Goal: Transaction & Acquisition: Purchase product/service

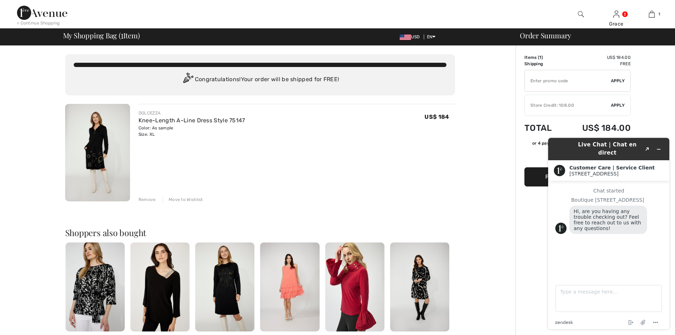
click at [543, 80] on input "TEXT" at bounding box center [568, 80] width 86 height 21
type input "GC005096411"
click at [614, 80] on span "Apply" at bounding box center [618, 81] width 14 height 6
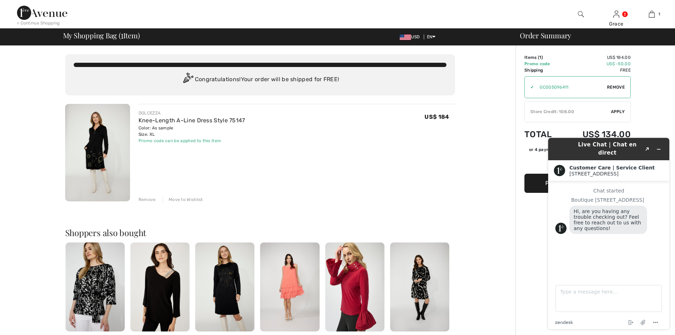
click at [476, 152] on div "You are only US$ 0.00 away from FREE SHIPPING! Continue Shopping > Congratulati…" at bounding box center [259, 272] width 511 height 453
click at [617, 111] on span "Apply" at bounding box center [618, 111] width 14 height 6
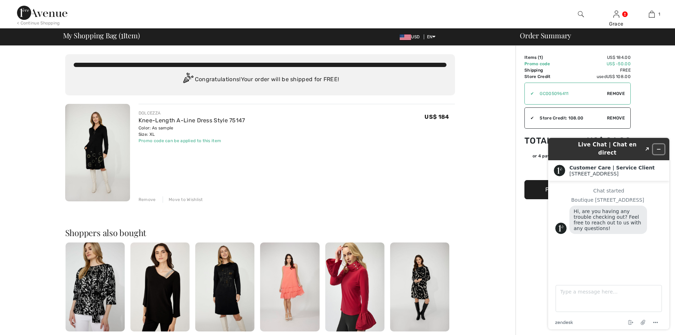
click at [657, 147] on icon "Minimize widget" at bounding box center [658, 149] width 5 height 5
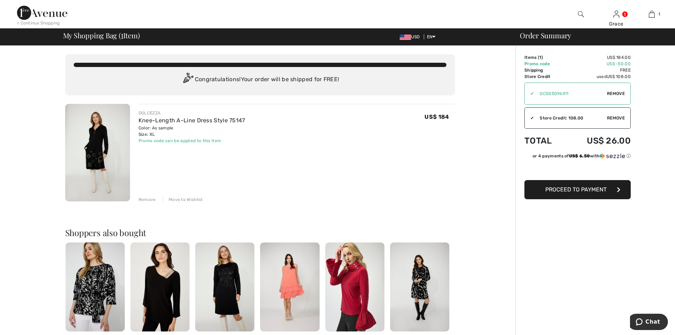
click at [577, 188] on span "Proceed to Payment" at bounding box center [575, 189] width 61 height 7
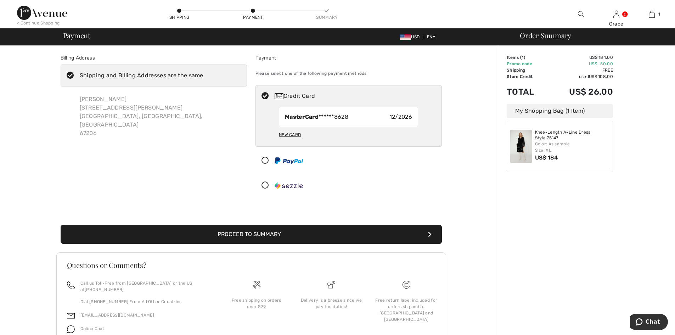
click at [282, 236] on button "Proceed to Summary" at bounding box center [251, 234] width 381 height 19
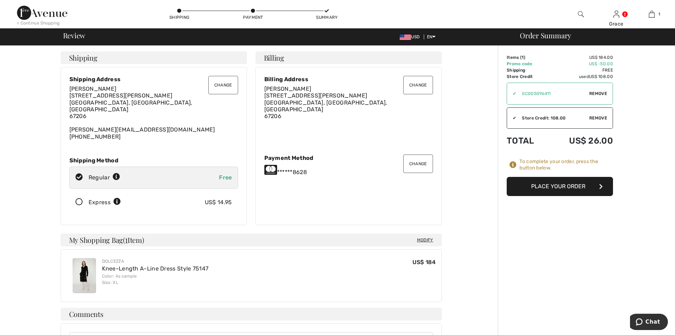
click at [559, 183] on button "Place Your Order" at bounding box center [560, 186] width 106 height 19
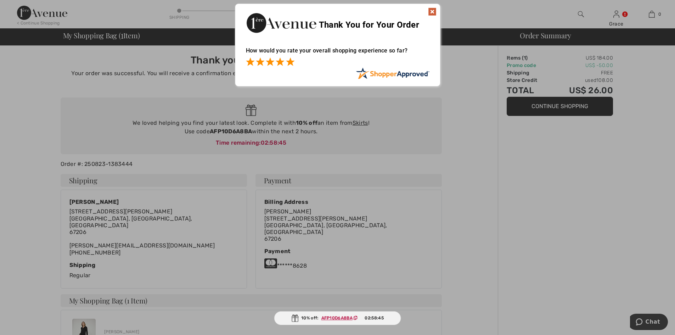
click at [290, 63] on span at bounding box center [290, 61] width 9 height 9
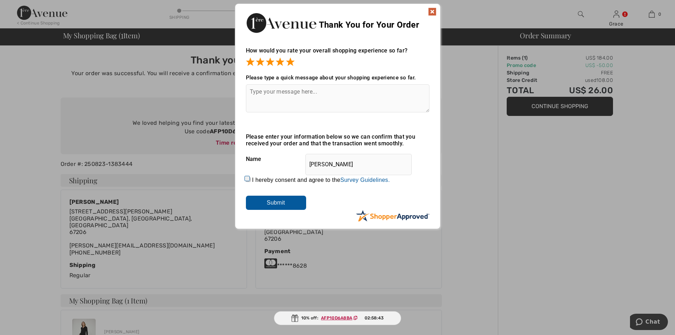
click at [283, 200] on input "Submit" at bounding box center [276, 203] width 60 height 14
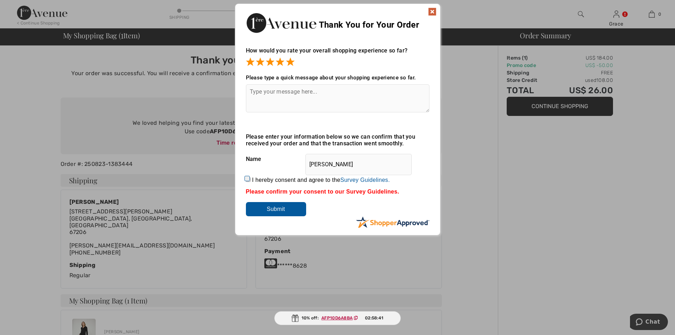
click at [434, 11] on img at bounding box center [432, 11] width 9 height 9
